Goal: Check status: Check status

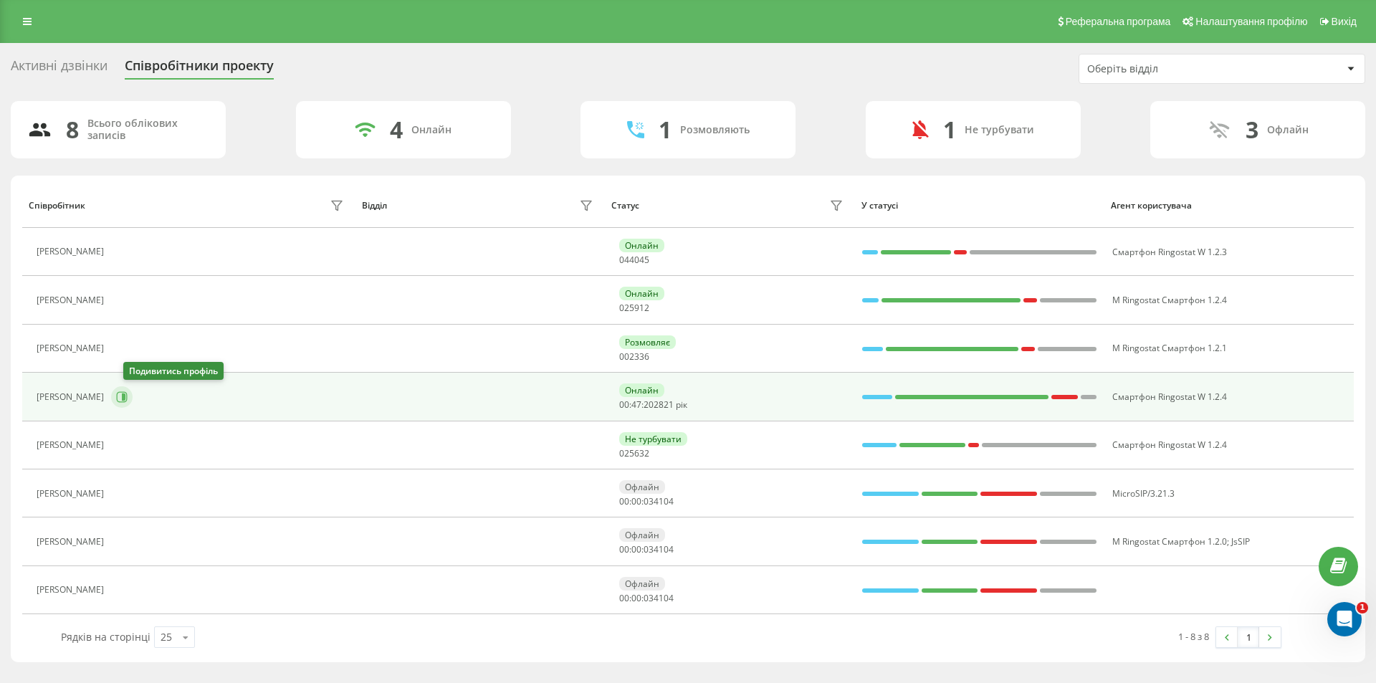
click at [128, 397] on button at bounding box center [122, 397] width 22 height 22
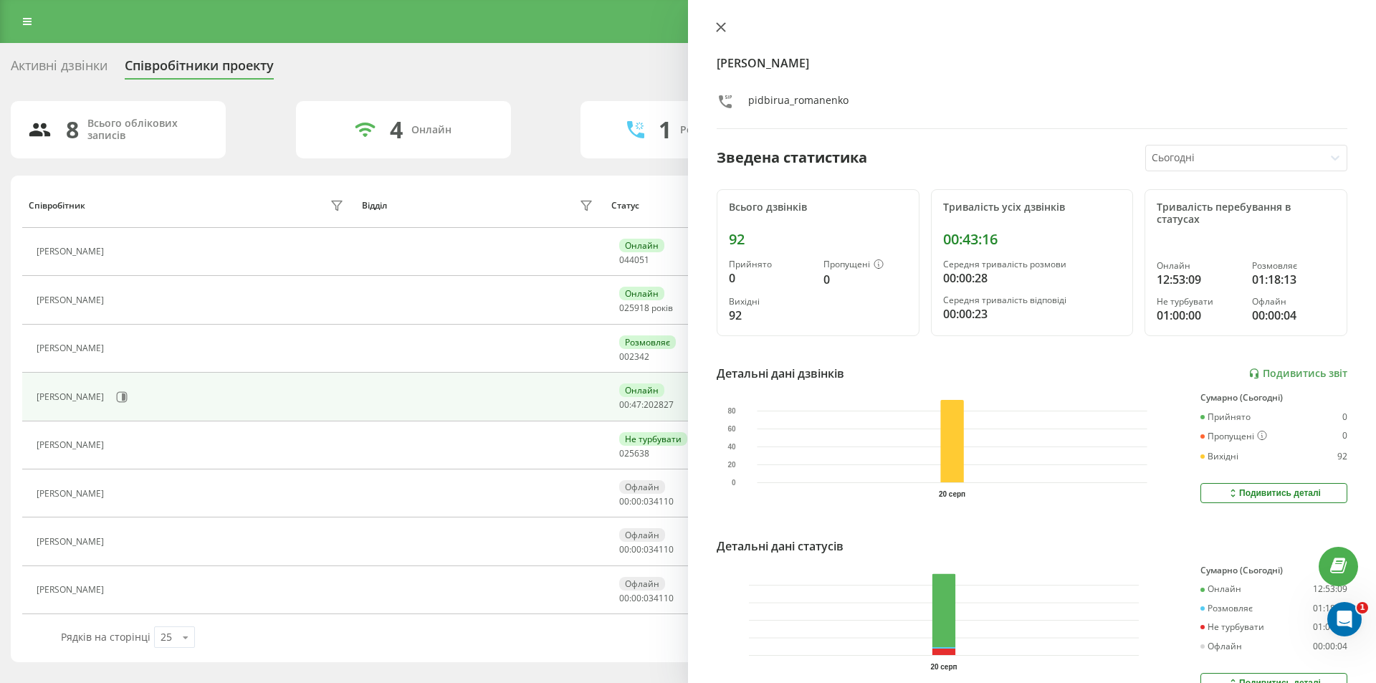
click at [725, 24] on icon at bounding box center [721, 27] width 10 height 10
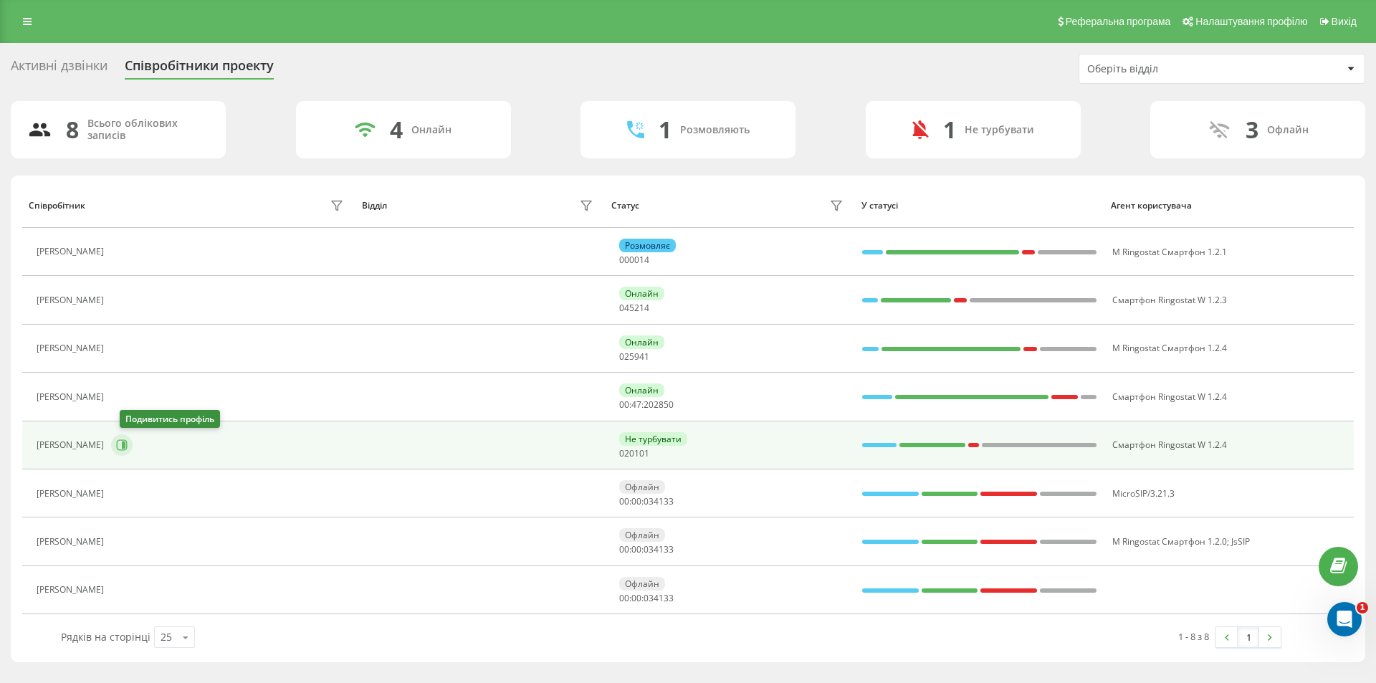
click at [125, 448] on icon at bounding box center [124, 445] width 4 height 7
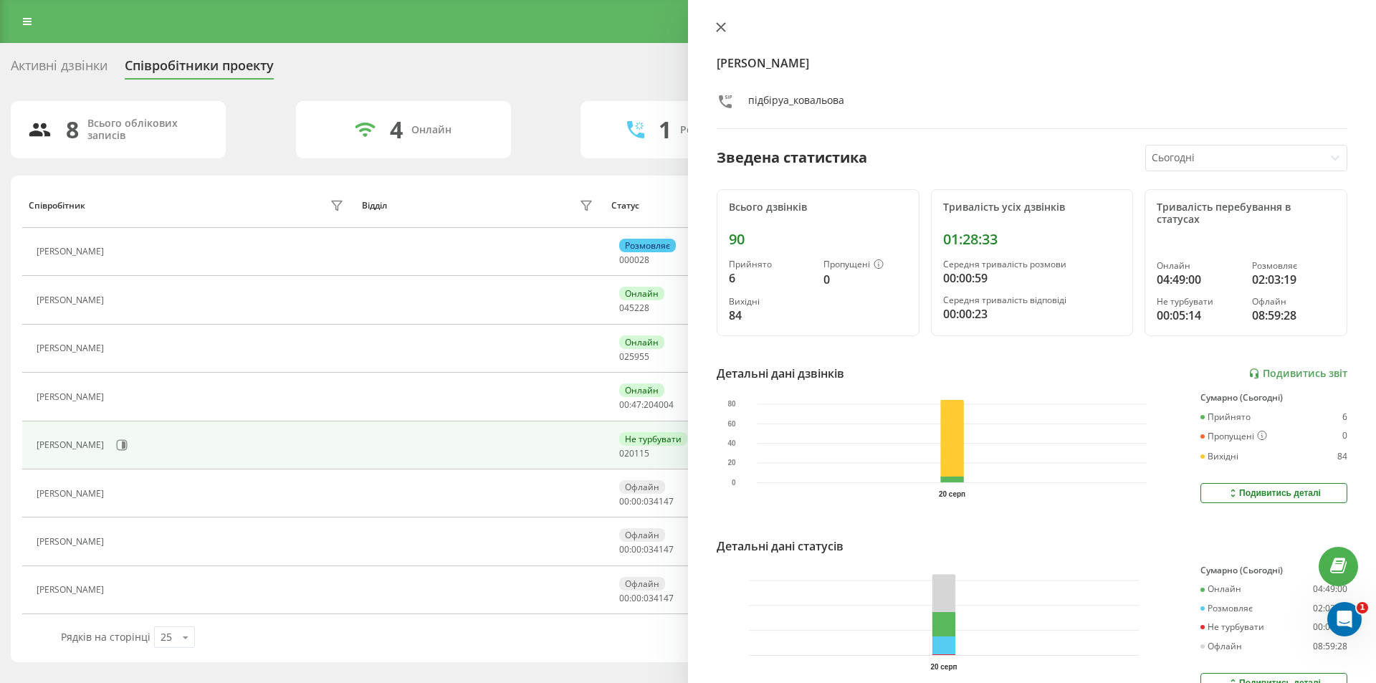
click at [718, 26] on icon at bounding box center [721, 27] width 10 height 10
